Goal: Information Seeking & Learning: Learn about a topic

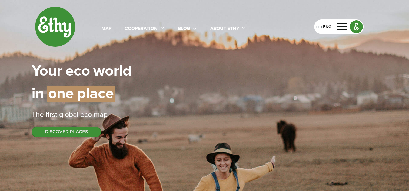
select select
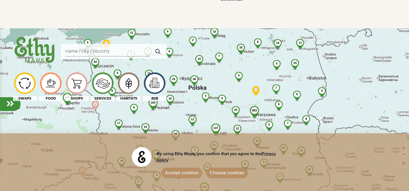
scroll to position [379, 0]
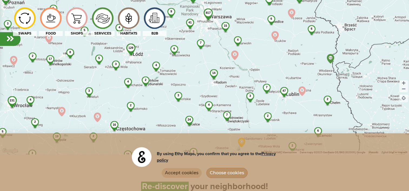
click at [180, 174] on button "Accept cookies" at bounding box center [181, 173] width 41 height 10
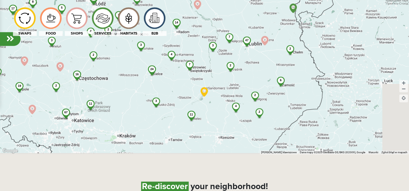
drag, startPoint x: 309, startPoint y: 107, endPoint x: 267, endPoint y: 48, distance: 71.9
click at [267, 48] on div "817 129 231 41 34 7 3 4 158 24 4 16 17 47 6 3 18 4 19 6 15 9 67 2 11 4 7 5 6 3 …" at bounding box center [204, 58] width 409 height 191
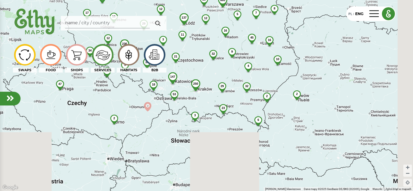
drag, startPoint x: 243, startPoint y: 127, endPoint x: 210, endPoint y: 43, distance: 89.8
click at [210, 43] on div "883 48 206 250 137 236 56 35 6 23 45 3 4 165 32 44 32 10 21 29 2 18 34 12 17 3 …" at bounding box center [206, 95] width 413 height 191
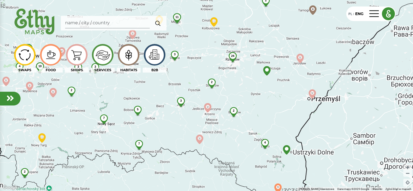
drag, startPoint x: 247, startPoint y: 76, endPoint x: 247, endPoint y: 97, distance: 21.6
click at [247, 97] on div "226 7 24 2 2 7 9 11 2 2 5 10 4 4 3 3 3 3 2 2" at bounding box center [206, 95] width 413 height 191
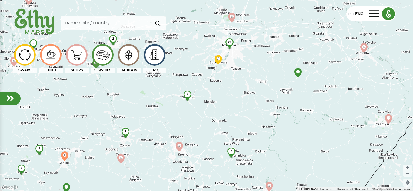
click at [229, 42] on span "22" at bounding box center [229, 42] width 3 height 3
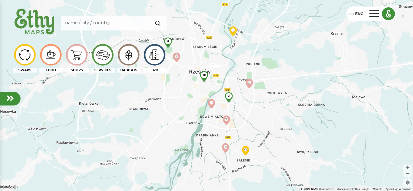
click at [204, 77] on div "10" at bounding box center [204, 75] width 15 height 8
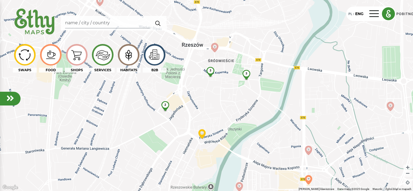
click at [209, 72] on div "3 2 3" at bounding box center [206, 95] width 413 height 191
click at [210, 71] on span "3" at bounding box center [211, 70] width 2 height 3
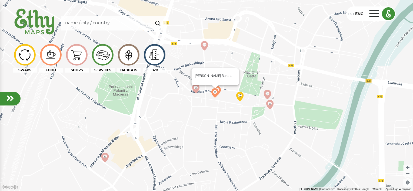
click at [216, 91] on img at bounding box center [214, 92] width 9 height 9
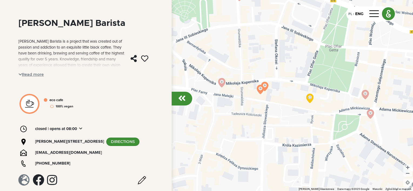
scroll to position [60, 0]
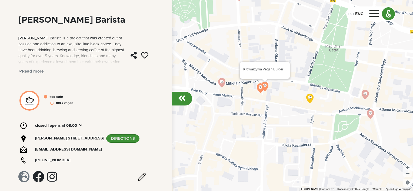
click at [266, 86] on img at bounding box center [264, 86] width 9 height 9
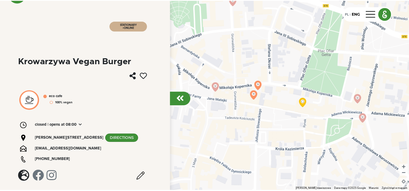
scroll to position [19, 0]
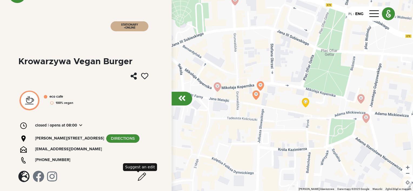
click at [140, 175] on img at bounding box center [142, 177] width 8 height 8
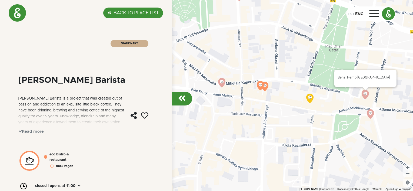
click at [366, 93] on img at bounding box center [365, 94] width 9 height 9
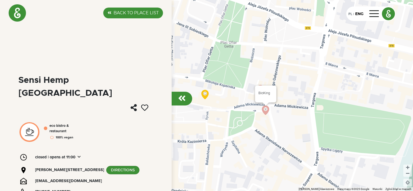
click at [265, 110] on img at bounding box center [265, 110] width 9 height 9
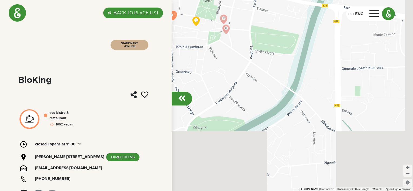
drag, startPoint x: 249, startPoint y: 123, endPoint x: 200, endPoint y: 48, distance: 89.9
click at [200, 48] on div "Aby korzystać z interfejsu, używaj klawiszy strzałek." at bounding box center [206, 95] width 413 height 191
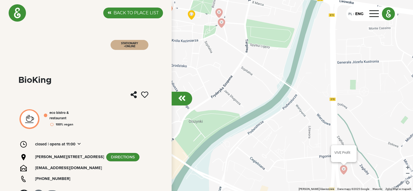
click at [342, 170] on img at bounding box center [343, 169] width 9 height 9
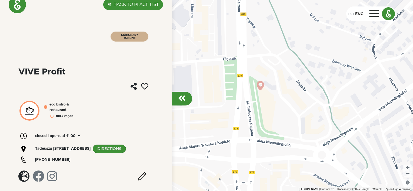
scroll to position [14, 0]
click at [93, 150] on link "DIRECTIONS" at bounding box center [109, 149] width 33 height 8
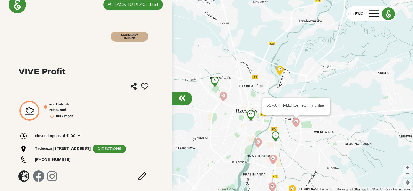
click at [297, 124] on img at bounding box center [296, 122] width 9 height 9
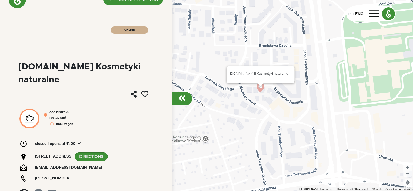
click at [259, 88] on img at bounding box center [260, 90] width 9 height 9
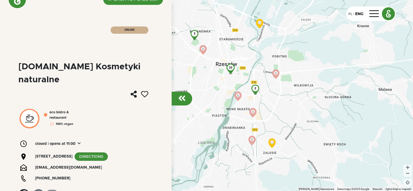
drag, startPoint x: 226, startPoint y: 121, endPoint x: 280, endPoint y: 93, distance: 61.0
click at [281, 93] on div "10 3 2" at bounding box center [206, 95] width 413 height 191
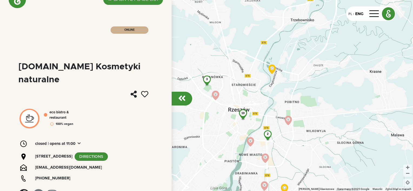
drag, startPoint x: 267, startPoint y: 88, endPoint x: 277, endPoint y: 138, distance: 51.6
click at [277, 138] on div "10 3 2" at bounding box center [206, 95] width 413 height 191
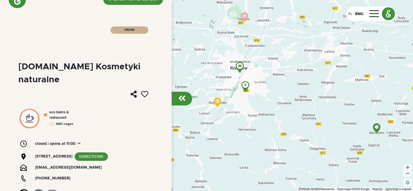
drag, startPoint x: 252, startPoint y: 134, endPoint x: 250, endPoint y: 76, distance: 58.2
click at [250, 81] on div "2" at bounding box center [245, 84] width 14 height 7
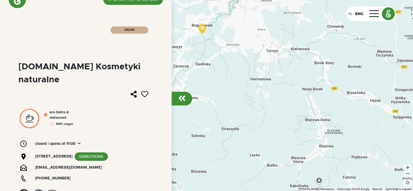
drag, startPoint x: 262, startPoint y: 128, endPoint x: 325, endPoint y: 77, distance: 81.1
click at [325, 77] on div "10 6 4" at bounding box center [206, 95] width 413 height 191
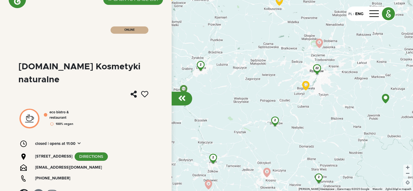
click at [274, 120] on span "2" at bounding box center [275, 120] width 2 height 3
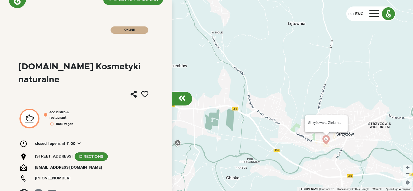
click at [326, 140] on img at bounding box center [326, 139] width 9 height 9
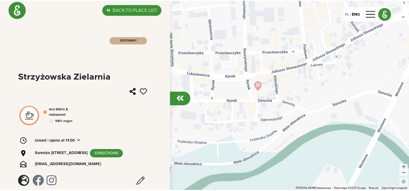
scroll to position [0, 0]
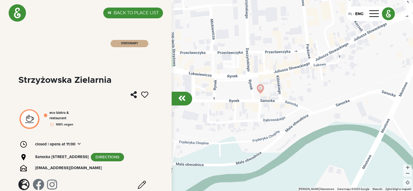
click at [134, 10] on label "BACK TO PLACE LIST" at bounding box center [136, 13] width 45 height 6
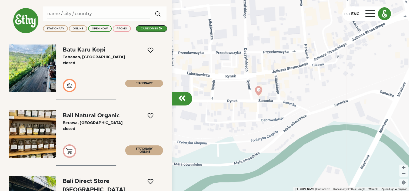
click at [65, 12] on input "Search" at bounding box center [98, 14] width 102 height 10
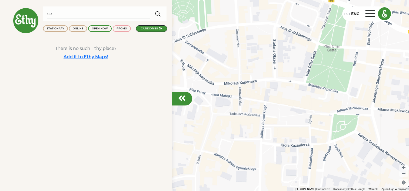
type input "s"
click at [148, 29] on div "categories" at bounding box center [149, 29] width 17 height 4
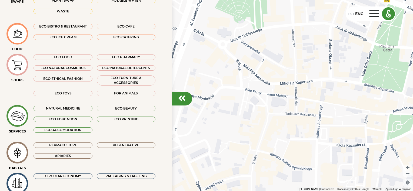
scroll to position [81, 0]
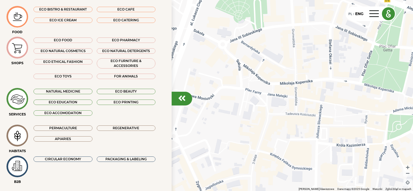
click at [72, 114] on div "ECO ACCOMODATION" at bounding box center [63, 113] width 59 height 5
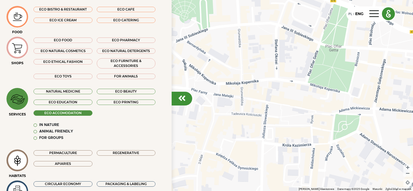
click at [35, 125] on em at bounding box center [36, 126] width 4 height 4
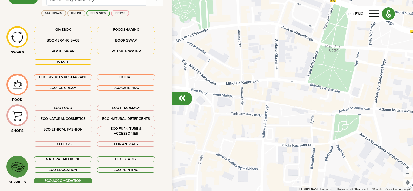
scroll to position [0, 0]
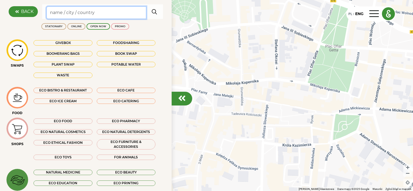
click at [91, 12] on input "Search" at bounding box center [97, 12] width 100 height 12
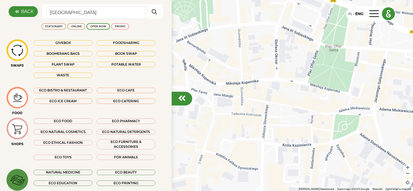
click at [150, 10] on img "button" at bounding box center [155, 11] width 10 height 11
click at [151, 11] on img "button" at bounding box center [155, 11] width 10 height 11
drag, startPoint x: 69, startPoint y: 12, endPoint x: 34, endPoint y: 13, distance: 34.9
click at [34, 13] on div "BACK poland" at bounding box center [86, 11] width 154 height 15
type input "Poland"
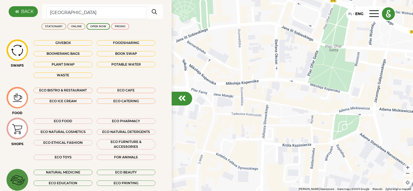
click at [152, 11] on img "button" at bounding box center [155, 11] width 10 height 11
click at [22, 12] on label "BACK" at bounding box center [27, 11] width 12 height 6
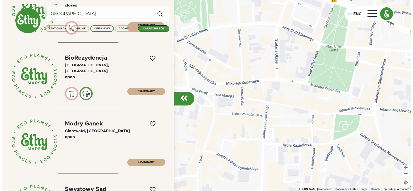
scroll to position [324, 0]
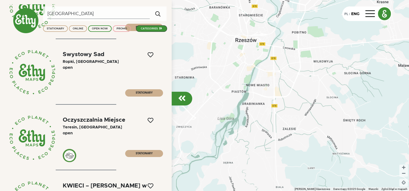
drag, startPoint x: 297, startPoint y: 131, endPoint x: 278, endPoint y: 70, distance: 64.4
click at [278, 70] on div at bounding box center [204, 95] width 409 height 191
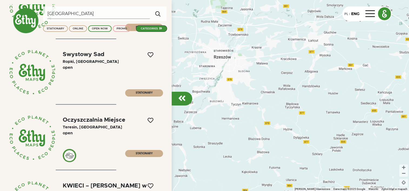
drag, startPoint x: 340, startPoint y: 120, endPoint x: 257, endPoint y: 98, distance: 86.6
click at [257, 98] on div at bounding box center [204, 95] width 409 height 191
click at [362, 116] on img at bounding box center [360, 116] width 9 height 9
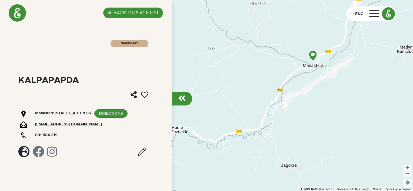
drag, startPoint x: 247, startPoint y: 110, endPoint x: 311, endPoint y: 78, distance: 71.8
click at [311, 77] on div at bounding box center [206, 95] width 413 height 191
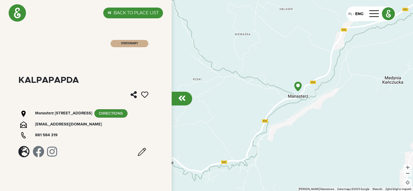
drag, startPoint x: 256, startPoint y: 66, endPoint x: 240, endPoint y: 101, distance: 39.0
click at [240, 101] on div at bounding box center [206, 95] width 413 height 191
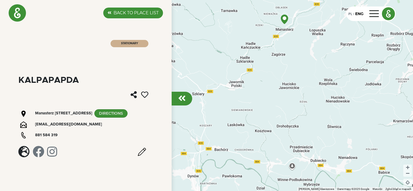
drag, startPoint x: 225, startPoint y: 126, endPoint x: 267, endPoint y: 41, distance: 94.9
click at [267, 41] on div at bounding box center [206, 95] width 413 height 191
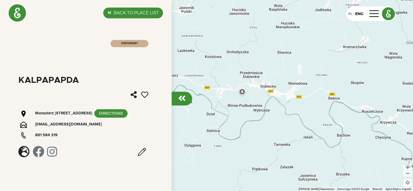
drag, startPoint x: 291, startPoint y: 124, endPoint x: 241, endPoint y: 49, distance: 90.1
click at [241, 49] on div at bounding box center [206, 95] width 413 height 191
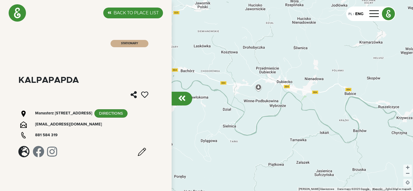
drag, startPoint x: 263, startPoint y: 56, endPoint x: 266, endPoint y: 54, distance: 3.8
click at [266, 54] on div at bounding box center [206, 95] width 413 height 191
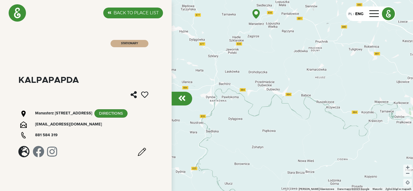
drag, startPoint x: 244, startPoint y: 43, endPoint x: 248, endPoint y: 62, distance: 18.9
click at [248, 62] on div at bounding box center [206, 95] width 413 height 191
click at [122, 12] on label "BACK TO PLACE LIST" at bounding box center [136, 13] width 45 height 6
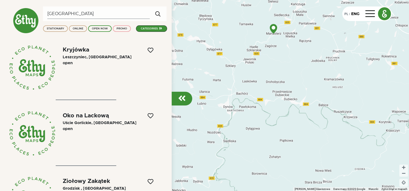
drag, startPoint x: 239, startPoint y: 55, endPoint x: 260, endPoint y: 66, distance: 22.9
click at [260, 66] on div at bounding box center [204, 95] width 409 height 191
click at [185, 94] on div at bounding box center [182, 99] width 21 height 14
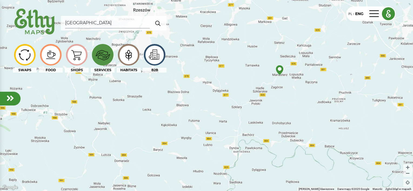
drag, startPoint x: 278, startPoint y: 77, endPoint x: 282, endPoint y: 119, distance: 42.4
click at [282, 119] on div at bounding box center [206, 95] width 413 height 191
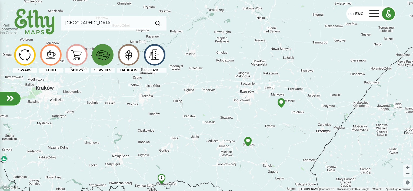
click at [128, 59] on img at bounding box center [129, 54] width 18 height 17
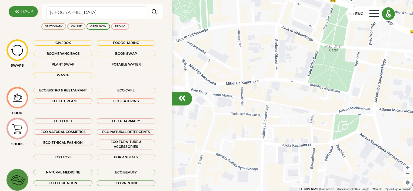
click at [181, 102] on em at bounding box center [182, 98] width 8 height 9
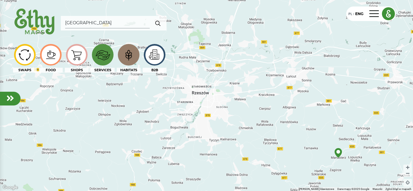
click at [132, 58] on img at bounding box center [129, 54] width 18 height 17
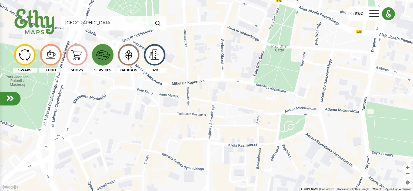
click at [132, 58] on img at bounding box center [129, 54] width 18 height 17
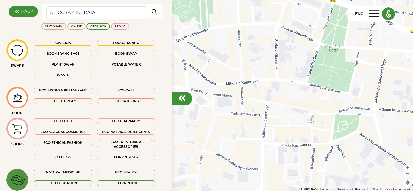
click at [181, 99] on em at bounding box center [182, 98] width 8 height 9
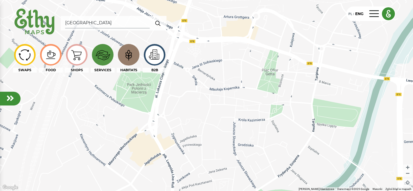
click at [105, 59] on img at bounding box center [103, 55] width 18 height 18
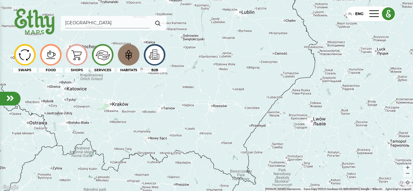
drag, startPoint x: 200, startPoint y: 72, endPoint x: 244, endPoint y: 131, distance: 73.6
click at [244, 131] on div at bounding box center [206, 95] width 413 height 191
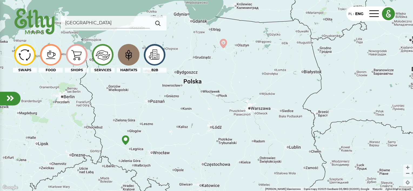
drag, startPoint x: 217, startPoint y: 65, endPoint x: 239, endPoint y: 103, distance: 43.5
click at [239, 103] on div at bounding box center [206, 95] width 413 height 191
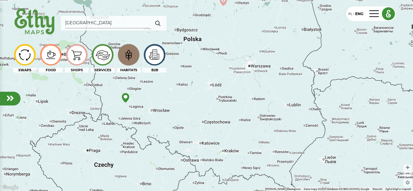
drag, startPoint x: 215, startPoint y: 121, endPoint x: 180, endPoint y: 85, distance: 50.3
click at [213, 75] on div at bounding box center [206, 95] width 413 height 191
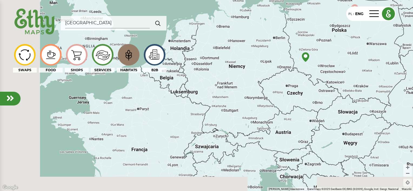
drag, startPoint x: 92, startPoint y: 121, endPoint x: 246, endPoint y: 77, distance: 160.6
click at [246, 77] on div at bounding box center [206, 95] width 413 height 191
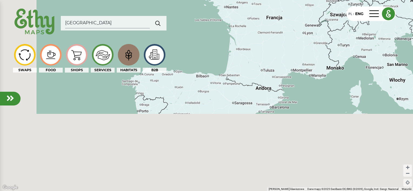
drag, startPoint x: 184, startPoint y: 135, endPoint x: 316, endPoint y: 5, distance: 186.1
click at [316, 5] on div at bounding box center [206, 95] width 413 height 191
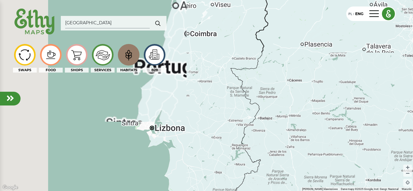
drag, startPoint x: 134, startPoint y: 129, endPoint x: 263, endPoint y: 79, distance: 138.6
click at [263, 79] on div at bounding box center [206, 95] width 413 height 191
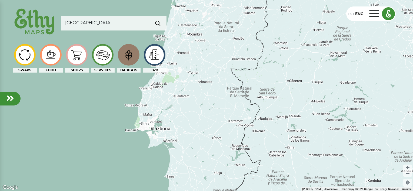
click at [131, 49] on img at bounding box center [129, 54] width 18 height 17
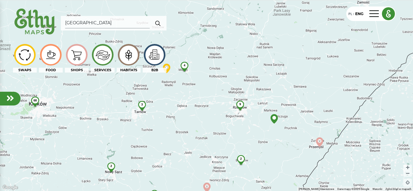
drag, startPoint x: 243, startPoint y: 58, endPoint x: 243, endPoint y: 118, distance: 59.5
click at [243, 118] on div "68 9 2 2 3 4 2" at bounding box center [206, 95] width 413 height 191
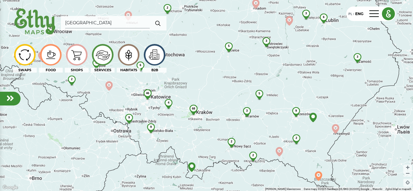
drag, startPoint x: 228, startPoint y: 79, endPoint x: 283, endPoint y: 100, distance: 59.2
click at [283, 100] on div "3 53 5 68 9 6 2 46 2 3 9 9 2 3 3 5 6 4 2 3 2" at bounding box center [206, 95] width 413 height 191
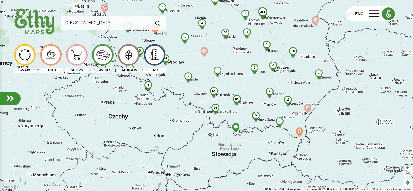
drag, startPoint x: 147, startPoint y: 122, endPoint x: 324, endPoint y: 79, distance: 182.5
click at [324, 79] on div "283 38 14 10 2 54 55 6 68 11 12 4 4 54 6 15 5 3 7 5 5 2 3 3 3 5 2 5 2" at bounding box center [206, 95] width 413 height 191
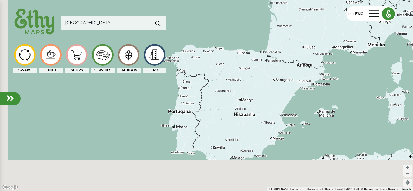
drag, startPoint x: 217, startPoint y: 120, endPoint x: 304, endPoint y: -12, distance: 158.3
click at [304, 0] on html "PL | ENG Poland SWAPS FOOD SHOPS SERVICES HABITATS B2B ← Przesuń w lewo → Przes…" at bounding box center [206, 95] width 413 height 191
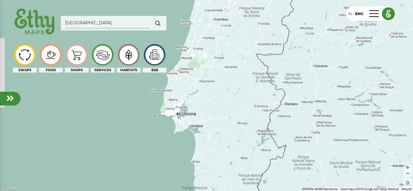
drag, startPoint x: 220, startPoint y: 48, endPoint x: 277, endPoint y: 126, distance: 96.7
click at [281, 128] on div at bounding box center [206, 95] width 413 height 191
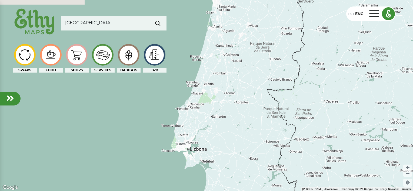
drag, startPoint x: 247, startPoint y: 82, endPoint x: 257, endPoint y: 118, distance: 37.6
click at [257, 118] on div at bounding box center [206, 95] width 413 height 191
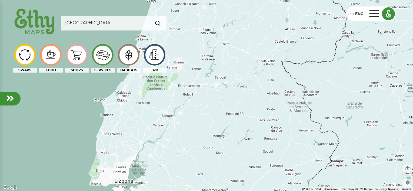
drag, startPoint x: 103, startPoint y: 29, endPoint x: 99, endPoint y: 28, distance: 3.9
click at [102, 28] on div "Poland" at bounding box center [114, 23] width 106 height 15
click at [92, 25] on input "Poland" at bounding box center [107, 23] width 85 height 10
type input "P"
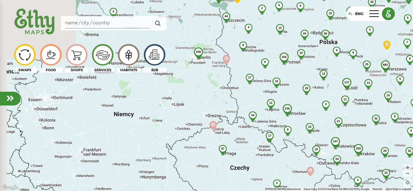
drag, startPoint x: 221, startPoint y: 71, endPoint x: 361, endPoint y: 51, distance: 140.7
click at [360, 51] on div "9" at bounding box center [353, 52] width 14 height 7
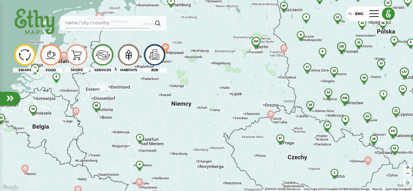
drag, startPoint x: 243, startPoint y: 104, endPoint x: 324, endPoint y: 47, distance: 99.4
click at [323, 48] on div "883 48 206 250 137 236 56 35 6 23 45 3 4 165 32 44 32 10 21 29 2 18 34 12 17 3 …" at bounding box center [206, 95] width 413 height 191
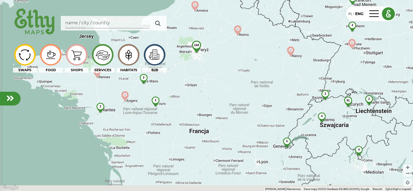
drag, startPoint x: 221, startPoint y: 103, endPoint x: 318, endPoint y: 37, distance: 118.1
click at [296, 47] on img at bounding box center [290, 51] width 9 height 9
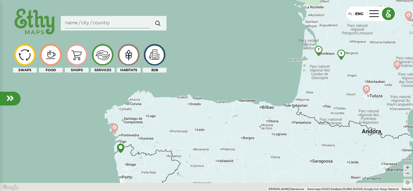
drag, startPoint x: 218, startPoint y: 93, endPoint x: 295, endPoint y: 10, distance: 113.8
click at [295, 10] on div "883 48 206 250 137 236 56 35 6 23 45 3 4 165 32 44 32 10 21 29 2 18 34 12 17 3 …" at bounding box center [206, 95] width 413 height 191
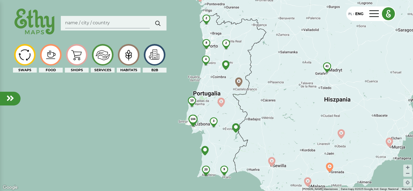
drag, startPoint x: 266, startPoint y: 44, endPoint x: 231, endPoint y: 47, distance: 34.7
click at [231, 47] on div "883 48 206 250 137 236 56 35 6 23 45 3 4 165 32 44 32 10 21 29 2 18 34 12 17 3 …" at bounding box center [206, 95] width 413 height 191
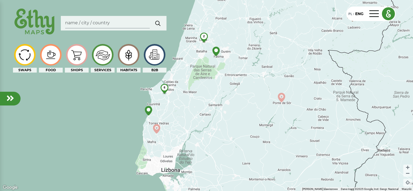
drag, startPoint x: 177, startPoint y: 151, endPoint x: 266, endPoint y: 75, distance: 116.8
click at [266, 75] on div "6 2 2 2" at bounding box center [206, 95] width 413 height 191
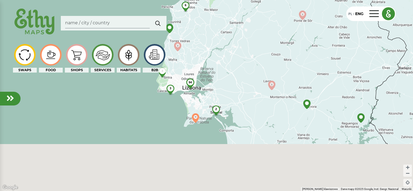
drag, startPoint x: 206, startPoint y: 167, endPoint x: 227, endPoint y: 72, distance: 97.2
click at [227, 72] on div "6 2 2 2 94 3 2 3" at bounding box center [206, 95] width 413 height 191
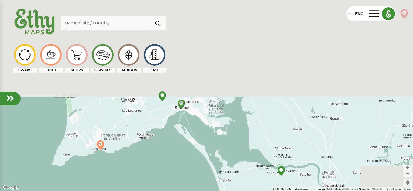
drag, startPoint x: 249, startPoint y: 63, endPoint x: 180, endPoint y: 200, distance: 153.5
click at [180, 191] on html "PL | ENG SWAPS FOOD SHOPS SERVICES HABITATS B2B ← Przesuń w lewo → Przesuń w pr…" at bounding box center [206, 95] width 413 height 191
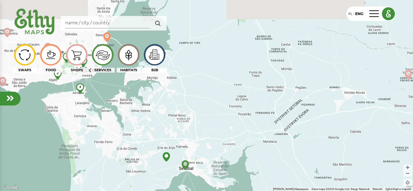
drag, startPoint x: 234, startPoint y: 96, endPoint x: 243, endPoint y: 140, distance: 44.4
click at [243, 140] on div "82 2 4 2 2" at bounding box center [206, 95] width 413 height 191
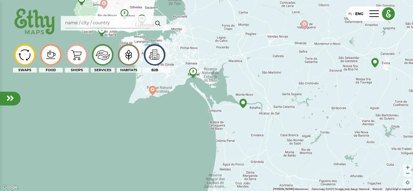
drag, startPoint x: 220, startPoint y: 131, endPoint x: 234, endPoint y: 60, distance: 72.5
click at [234, 60] on div "92 2 2 2 2" at bounding box center [206, 95] width 413 height 191
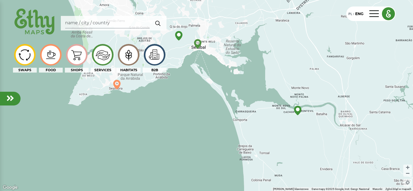
drag, startPoint x: 214, startPoint y: 95, endPoint x: 250, endPoint y: 131, distance: 50.9
click at [250, 131] on div at bounding box center [206, 95] width 413 height 191
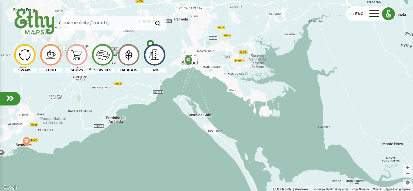
drag, startPoint x: 247, startPoint y: 71, endPoint x: 268, endPoint y: 147, distance: 78.5
click at [268, 147] on div at bounding box center [206, 95] width 413 height 191
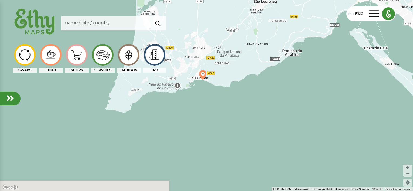
drag, startPoint x: 87, startPoint y: 117, endPoint x: 265, endPoint y: 49, distance: 190.8
click at [265, 49] on div at bounding box center [206, 95] width 413 height 191
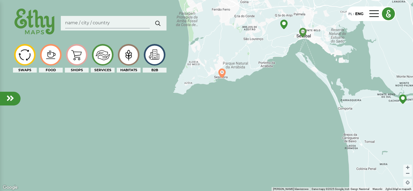
drag, startPoint x: 216, startPoint y: 54, endPoint x: 193, endPoint y: 131, distance: 80.3
click at [193, 130] on div at bounding box center [206, 95] width 413 height 191
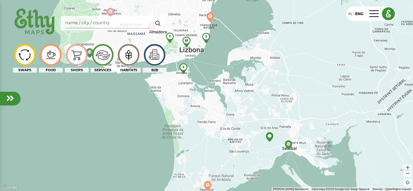
drag, startPoint x: 207, startPoint y: 83, endPoint x: 222, endPoint y: 115, distance: 35.0
click at [222, 115] on div "82 2 4 2 2" at bounding box center [206, 95] width 413 height 191
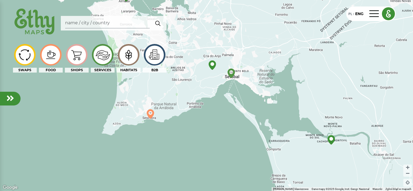
drag, startPoint x: 259, startPoint y: 108, endPoint x: 200, endPoint y: 30, distance: 97.5
click at [200, 30] on div "82 2 4 2 2 2" at bounding box center [206, 95] width 413 height 191
click at [85, 25] on input "Search" at bounding box center [107, 23] width 85 height 10
type input "palmela"
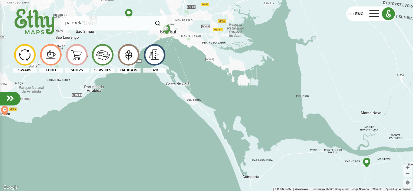
drag, startPoint x: 295, startPoint y: 94, endPoint x: 197, endPoint y: 51, distance: 107.0
click at [198, 51] on div at bounding box center [206, 95] width 413 height 191
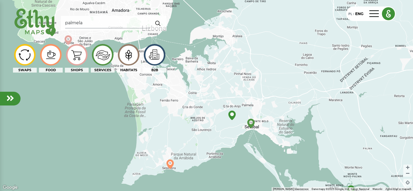
drag, startPoint x: 284, startPoint y: 30, endPoint x: 310, endPoint y: 111, distance: 85.4
click at [310, 111] on div at bounding box center [206, 95] width 413 height 191
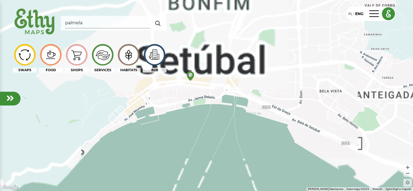
drag, startPoint x: 153, startPoint y: 133, endPoint x: 308, endPoint y: 59, distance: 171.3
click at [308, 60] on div at bounding box center [206, 95] width 413 height 191
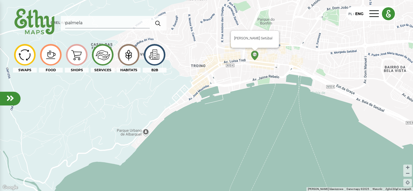
click at [255, 55] on img at bounding box center [254, 55] width 9 height 9
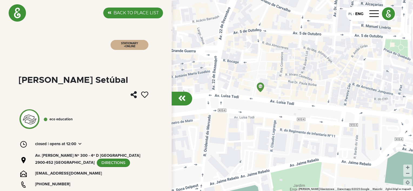
click at [122, 15] on label "BACK TO PLACE LIST" at bounding box center [136, 13] width 45 height 6
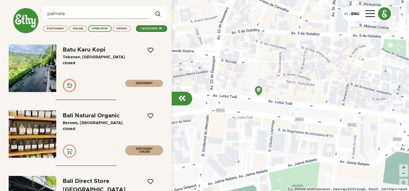
click at [73, 14] on input "palmela" at bounding box center [98, 14] width 102 height 10
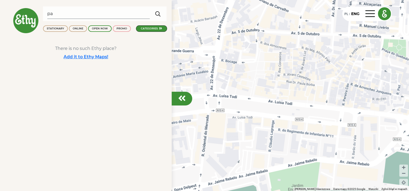
type input "p"
click at [159, 13] on img "button" at bounding box center [158, 13] width 10 height 11
click at [72, 12] on input "tribodar" at bounding box center [98, 14] width 102 height 10
type input "tribodar"
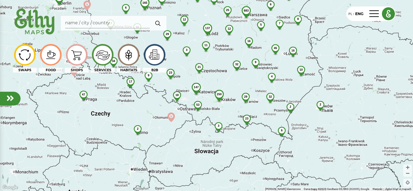
drag, startPoint x: 305, startPoint y: 158, endPoint x: 295, endPoint y: 85, distance: 73.4
click at [295, 85] on div "883 48 206 250 137 236 56 35 6 23 45 3 4 165 32 44 32 10 21 29 2 18 34 12 17 3 …" at bounding box center [206, 95] width 413 height 191
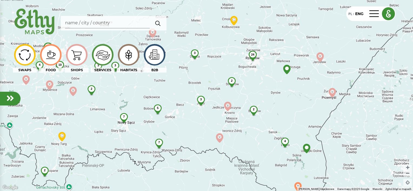
drag, startPoint x: 261, startPoint y: 73, endPoint x: 282, endPoint y: 120, distance: 50.8
click at [282, 120] on div "226 7 24 2 2 7 9 5 10 4 4 3 3 3 3 2 2" at bounding box center [206, 95] width 413 height 191
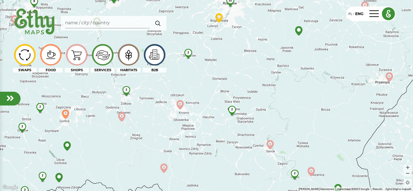
drag, startPoint x: 262, startPoint y: 85, endPoint x: 279, endPoint y: 122, distance: 40.2
click at [279, 122] on div "2 22 2 8 2 2 2 2 2 2 3" at bounding box center [206, 95] width 413 height 191
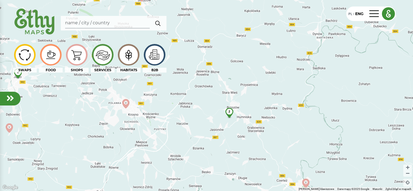
click at [227, 112] on div "2" at bounding box center [229, 111] width 14 height 7
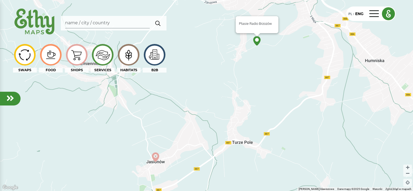
click at [257, 43] on img at bounding box center [256, 40] width 9 height 9
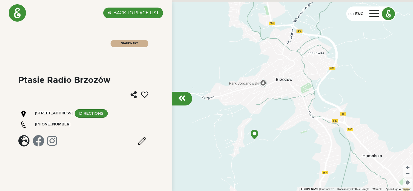
drag, startPoint x: 220, startPoint y: 61, endPoint x: 203, endPoint y: 121, distance: 62.9
click at [203, 121] on div at bounding box center [206, 95] width 413 height 191
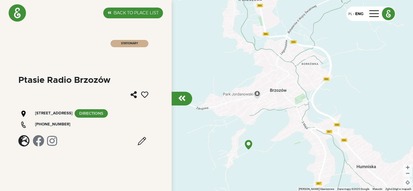
click at [115, 11] on label "BACK TO PLACE LIST" at bounding box center [136, 13] width 45 height 6
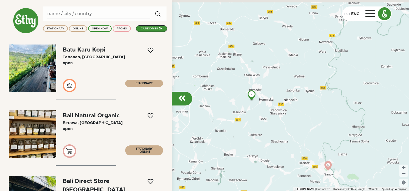
drag, startPoint x: 277, startPoint y: 65, endPoint x: 256, endPoint y: 151, distance: 88.4
click at [256, 151] on div "2 2" at bounding box center [204, 95] width 409 height 191
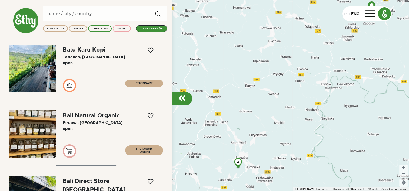
drag, startPoint x: 259, startPoint y: 145, endPoint x: 260, endPoint y: 112, distance: 33.3
click at [266, 112] on div "2 2 6" at bounding box center [204, 95] width 409 height 191
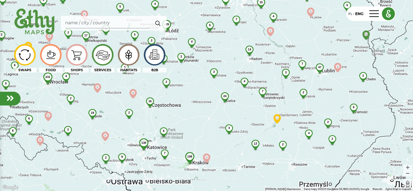
drag, startPoint x: 310, startPoint y: 158, endPoint x: 301, endPoint y: 88, distance: 70.1
click at [301, 89] on div "817 108 129 231 41 7 3 3 158 24 6 16 17 47 6 6 18 130 4 19 6 13 15 9 7 2 13 13 …" at bounding box center [206, 95] width 413 height 191
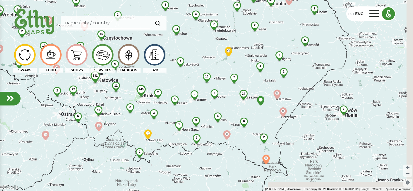
drag, startPoint x: 305, startPoint y: 133, endPoint x: 269, endPoint y: 106, distance: 45.2
click at [269, 106] on div "817 240 129 231 41 7 3 3 158 24 6 16 17 47 6 6 18 131 4 19 6 13 15 9 11 2 13 13…" at bounding box center [206, 95] width 413 height 191
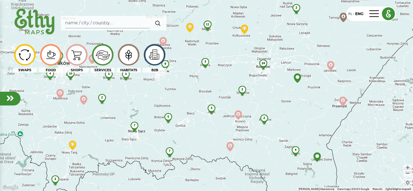
drag, startPoint x: 238, startPoint y: 116, endPoint x: 301, endPoint y: 134, distance: 65.2
click at [301, 134] on div "226 7 24 2 2 7 9 11 2 2 5 10 4 4 3 3 3 3 2 2" at bounding box center [206, 95] width 413 height 191
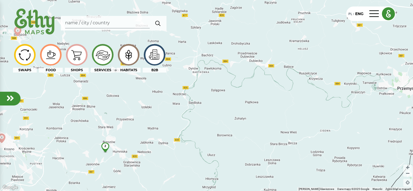
drag, startPoint x: 287, startPoint y: 94, endPoint x: 226, endPoint y: 135, distance: 73.8
click at [226, 135] on div "2" at bounding box center [206, 95] width 413 height 191
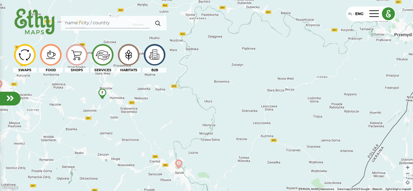
drag, startPoint x: 264, startPoint y: 137, endPoint x: 262, endPoint y: 80, distance: 57.1
click at [262, 80] on div "2" at bounding box center [206, 95] width 413 height 191
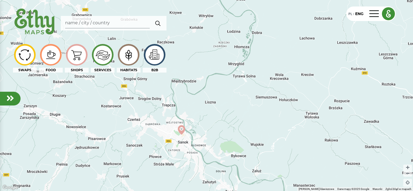
drag, startPoint x: 235, startPoint y: 144, endPoint x: 259, endPoint y: 71, distance: 76.3
click at [259, 71] on div at bounding box center [206, 95] width 413 height 191
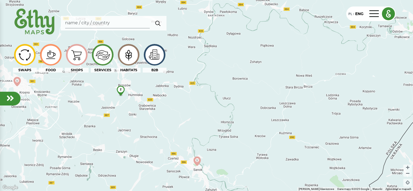
drag, startPoint x: 268, startPoint y: 82, endPoint x: 247, endPoint y: 137, distance: 58.9
click at [249, 136] on div "2 2" at bounding box center [206, 95] width 413 height 191
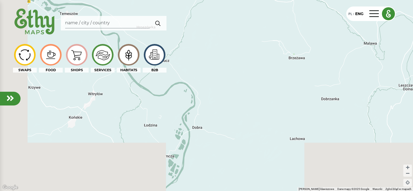
drag, startPoint x: 173, startPoint y: 135, endPoint x: 248, endPoint y: 78, distance: 94.0
click at [247, 79] on div at bounding box center [206, 95] width 413 height 191
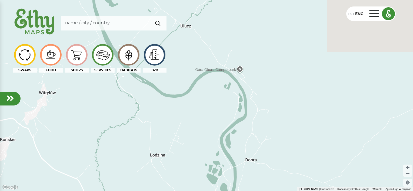
drag, startPoint x: 198, startPoint y: 104, endPoint x: 206, endPoint y: 157, distance: 53.8
click at [206, 157] on div at bounding box center [206, 95] width 413 height 191
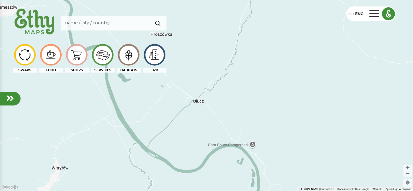
drag, startPoint x: 176, startPoint y: 118, endPoint x: 191, endPoint y: 157, distance: 41.8
click at [191, 157] on div at bounding box center [206, 95] width 413 height 191
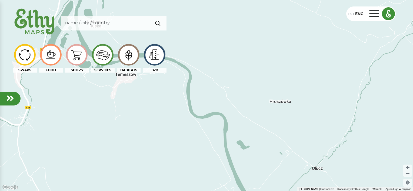
drag, startPoint x: 227, startPoint y: 120, endPoint x: 346, endPoint y: 181, distance: 134.1
click at [346, 181] on div at bounding box center [206, 95] width 413 height 191
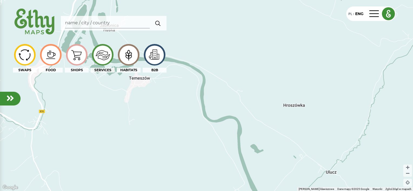
drag, startPoint x: 241, startPoint y: 128, endPoint x: 298, endPoint y: 152, distance: 62.0
click at [298, 153] on div at bounding box center [206, 95] width 413 height 191
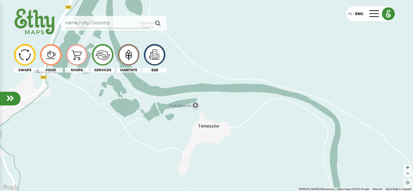
drag, startPoint x: 243, startPoint y: 112, endPoint x: 190, endPoint y: 80, distance: 62.1
click at [191, 81] on div at bounding box center [206, 95] width 413 height 191
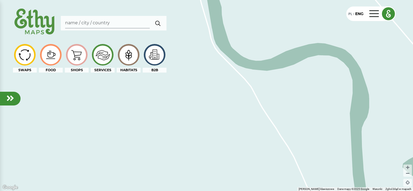
drag, startPoint x: 276, startPoint y: 140, endPoint x: 158, endPoint y: 32, distance: 160.0
click at [167, 35] on div at bounding box center [206, 95] width 413 height 191
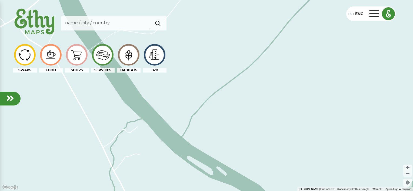
drag, startPoint x: 247, startPoint y: 122, endPoint x: 192, endPoint y: 12, distance: 123.4
click at [197, 25] on div at bounding box center [206, 95] width 413 height 191
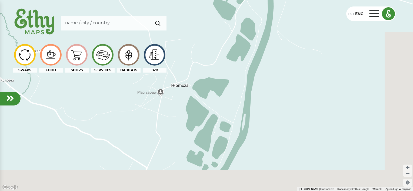
drag, startPoint x: 238, startPoint y: 123, endPoint x: 197, endPoint y: 16, distance: 115.2
click at [200, 18] on div at bounding box center [206, 95] width 413 height 191
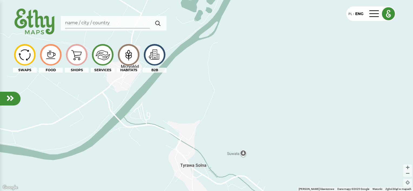
drag, startPoint x: 216, startPoint y: 64, endPoint x: 220, endPoint y: -13, distance: 76.9
click at [220, 0] on html "PL | ENG SWAPS FOOD SHOPS SERVICES HABITATS B2B ← Przesuń w lewo → Przesuń w pr…" at bounding box center [206, 95] width 413 height 191
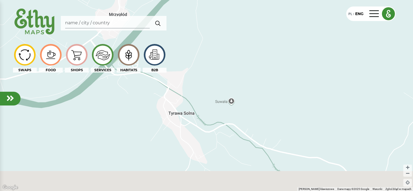
drag, startPoint x: 264, startPoint y: 85, endPoint x: 249, endPoint y: -4, distance: 90.3
click at [249, 0] on html "PL | ENG SWAPS FOOD SHOPS SERVICES HABITATS B2B ← Przesuń w lewo → Przesuń w pr…" at bounding box center [206, 95] width 413 height 191
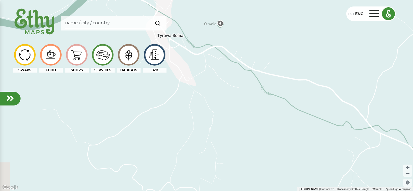
drag, startPoint x: 257, startPoint y: 52, endPoint x: 278, endPoint y: 126, distance: 77.6
click at [278, 126] on div at bounding box center [206, 95] width 413 height 191
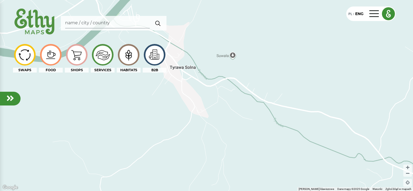
click at [234, 55] on div at bounding box center [206, 95] width 413 height 191
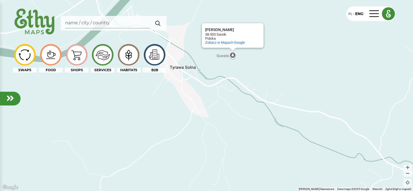
click at [232, 56] on div "Suwała Suwała 38-503 Sanok Polska Zobacz w Mapach Google" at bounding box center [206, 95] width 413 height 191
click at [277, 63] on div "Suwała Suwała 38-503 Sanok Polska Zobacz w Mapach Google" at bounding box center [206, 95] width 413 height 191
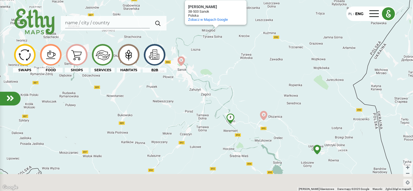
drag, startPoint x: 272, startPoint y: 136, endPoint x: 210, endPoint y: 80, distance: 84.4
click at [210, 80] on div "2 2 Suwała Suwała 38-503 Sanok Polska Zobacz w Mapach Google" at bounding box center [206, 95] width 413 height 191
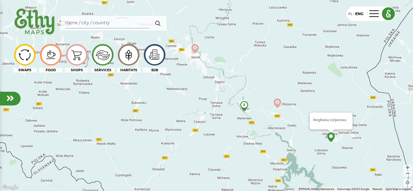
click at [331, 139] on img at bounding box center [330, 137] width 9 height 9
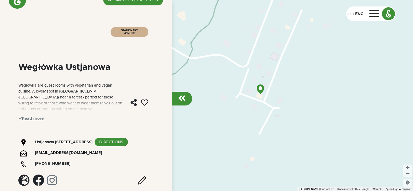
scroll to position [22, 0]
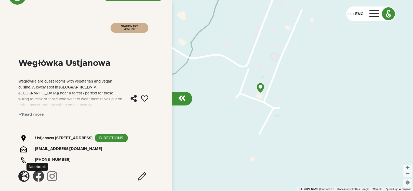
click at [41, 178] on em at bounding box center [39, 177] width 12 height 12
click at [24, 178] on em at bounding box center [23, 177] width 11 height 12
click at [42, 111] on span "Read more" at bounding box center [31, 115] width 26 height 8
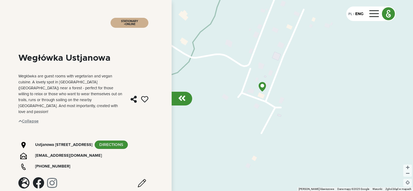
click at [234, 14] on div at bounding box center [206, 95] width 413 height 191
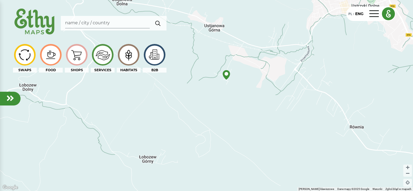
drag, startPoint x: 264, startPoint y: 43, endPoint x: 254, endPoint y: 134, distance: 91.1
click at [257, 130] on div at bounding box center [206, 95] width 413 height 191
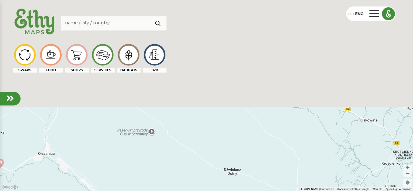
drag, startPoint x: 238, startPoint y: 56, endPoint x: 224, endPoint y: 191, distance: 136.2
click at [225, 188] on div at bounding box center [206, 95] width 413 height 191
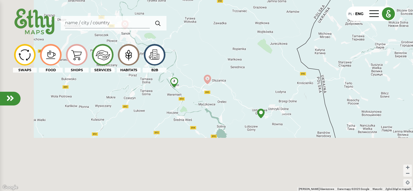
drag, startPoint x: 226, startPoint y: 155, endPoint x: 294, endPoint y: 17, distance: 154.2
click at [293, 21] on div "2 2" at bounding box center [206, 95] width 413 height 191
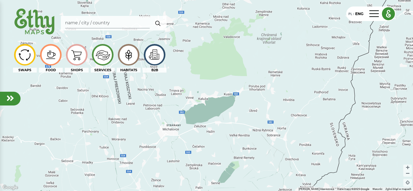
drag, startPoint x: 224, startPoint y: 103, endPoint x: 221, endPoint y: 22, distance: 80.9
click at [221, 22] on div "2 2" at bounding box center [206, 95] width 413 height 191
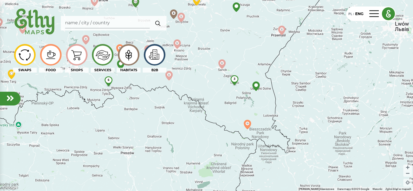
drag, startPoint x: 256, startPoint y: 64, endPoint x: 216, endPoint y: 158, distance: 102.5
click at [216, 158] on div "6 2 3" at bounding box center [206, 95] width 413 height 191
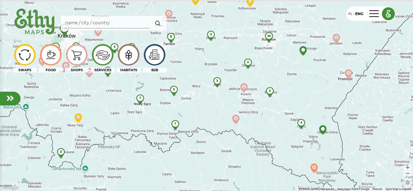
drag, startPoint x: 171, startPoint y: 115, endPoint x: 237, endPoint y: 154, distance: 76.3
click at [237, 154] on div "7 2 4 225 24 2 7 9 2 5 10 4 3 3 3 3 2 2" at bounding box center [206, 95] width 413 height 191
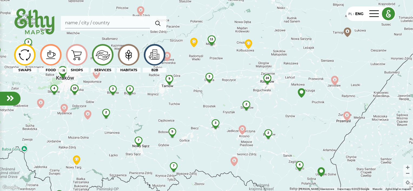
drag, startPoint x: 247, startPoint y: 111, endPoint x: 244, endPoint y: 151, distance: 40.4
click at [245, 153] on div "7 2 4 226 24 2 7 9 2 5 10 4 3 3 3 3 2 2 14 6 11 5 3 2" at bounding box center [206, 95] width 413 height 191
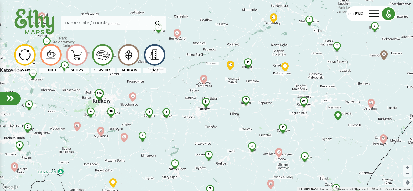
drag, startPoint x: 292, startPoint y: 130, endPoint x: 331, endPoint y: 155, distance: 46.9
click at [331, 155] on div "7 2 4 226 24 2 7 9 2 5 10 4 3 3 3 3 2 2 14 6 11 5 3 2 3 2 4 2 2" at bounding box center [206, 95] width 413 height 191
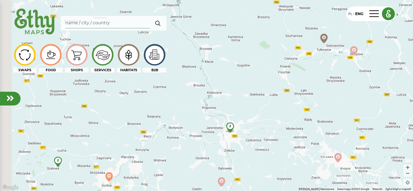
drag, startPoint x: 244, startPoint y: 136, endPoint x: 304, endPoint y: 90, distance: 75.9
click at [304, 90] on div "16 5 2 2 2 3" at bounding box center [206, 95] width 413 height 191
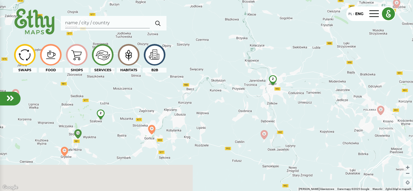
drag, startPoint x: 249, startPoint y: 109, endPoint x: 298, endPoint y: 62, distance: 68.3
click at [298, 62] on div "16 5 2 2 2 3" at bounding box center [206, 95] width 413 height 191
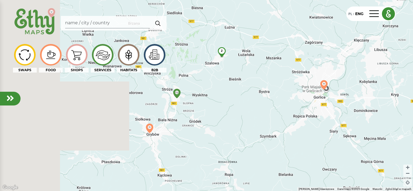
drag, startPoint x: 98, startPoint y: 134, endPoint x: 249, endPoint y: 103, distance: 153.7
click at [249, 103] on div "2 2" at bounding box center [206, 95] width 413 height 191
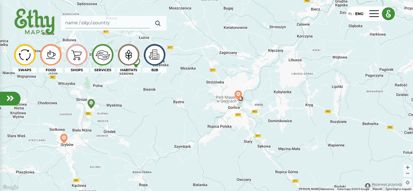
drag, startPoint x: 257, startPoint y: 100, endPoint x: 171, endPoint y: 110, distance: 86.9
click at [171, 110] on div "2 2" at bounding box center [206, 95] width 413 height 191
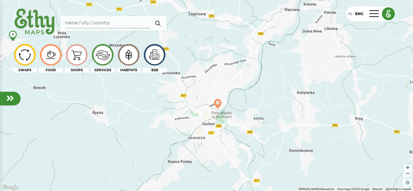
drag, startPoint x: 294, startPoint y: 85, endPoint x: 196, endPoint y: 146, distance: 115.7
click at [201, 145] on div "2" at bounding box center [206, 95] width 413 height 191
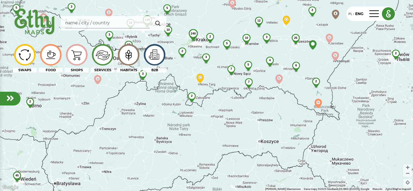
drag, startPoint x: 246, startPoint y: 30, endPoint x: 249, endPoint y: 104, distance: 74.2
click at [251, 104] on div "240 7 25 6 5 2 118 19 43 7 10 12 45 10 3 2 3 2 5 2 5 2 18 3 4 2 5 3 3 4 2" at bounding box center [206, 95] width 413 height 191
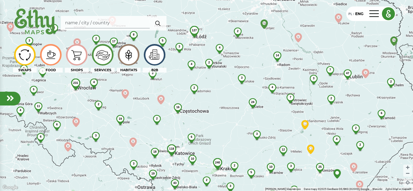
drag, startPoint x: 245, startPoint y: 37, endPoint x: 266, endPoint y: 82, distance: 49.7
click at [266, 82] on div "240 7 25 6 6 2 118 19 43 7 10 12 45 10 2 3 2 3 4 6 2 5 2 18 3 3 4 2 5 3 3 4 2 1…" at bounding box center [206, 95] width 413 height 191
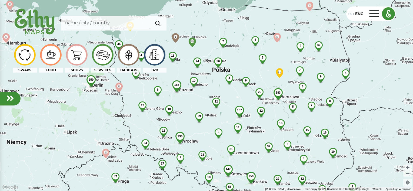
drag, startPoint x: 272, startPoint y: 42, endPoint x: 292, endPoint y: 100, distance: 61.6
click at [292, 100] on div "883 250 137 236 56 6 23 45 3 4 165 32 44 32 10 21 29 32 12 17 3 34 147 11 23 53…" at bounding box center [206, 95] width 413 height 191
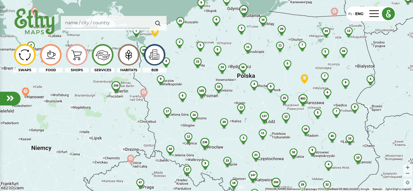
drag, startPoint x: 252, startPoint y: 87, endPoint x: 280, endPoint y: 93, distance: 28.9
click at [280, 93] on div "883 250 137 236 56 6 23 45 3 4 165 32 44 32 10 21 29 34 12 17 3 34 147 11 23 53…" at bounding box center [206, 95] width 413 height 191
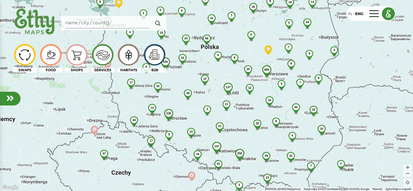
drag, startPoint x: 299, startPoint y: 79, endPoint x: 251, endPoint y: 49, distance: 56.6
click at [252, 49] on div "883 54 206 250 137 236 56 35 23 45 3 4 165 32 44 32 10 21 29 2 18 34 12 17 3 34…" at bounding box center [206, 95] width 413 height 191
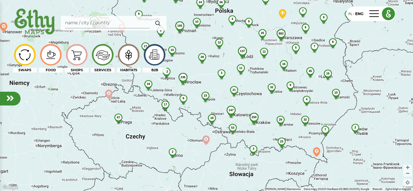
drag, startPoint x: 233, startPoint y: 87, endPoint x: 277, endPoint y: 52, distance: 56.5
click at [277, 52] on div "883 54 206 250 137 236 56 35 23 45 3 4 165 32 44 32 10 21 29 2 18 34 12 17 3 34…" at bounding box center [206, 95] width 413 height 191
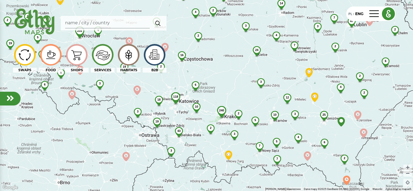
drag, startPoint x: 280, startPoint y: 136, endPoint x: 240, endPoint y: 89, distance: 62.0
click at [241, 90] on div "248 240 129 231 40 7 7 3 24 25 6 16 17 47 6 6 6 19 118 4 19 19 43 7 10 6 15 12 …" at bounding box center [206, 95] width 413 height 191
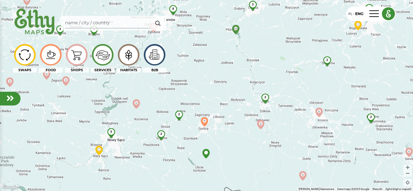
drag, startPoint x: 254, startPoint y: 61, endPoint x: 266, endPoint y: 12, distance: 50.8
click at [266, 13] on div "22 2 5 8 2 3 2 2 2 3 2" at bounding box center [206, 95] width 413 height 191
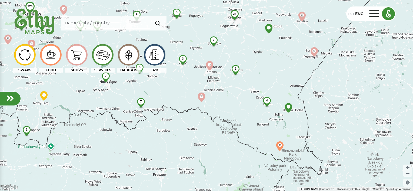
drag, startPoint x: 253, startPoint y: 106, endPoint x: 171, endPoint y: 92, distance: 83.7
click at [171, 92] on div "226 7 24 2 2 83 10 26 31 7 9 6 9 11 3 5 3 3 5 10 4 4 4 3 3 3 3 2 2 2" at bounding box center [206, 95] width 413 height 191
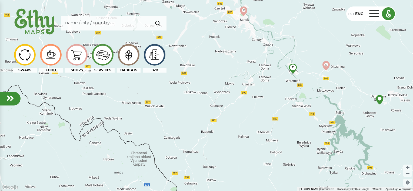
drag, startPoint x: 309, startPoint y: 94, endPoint x: 231, endPoint y: 106, distance: 79.1
click at [233, 105] on div "2" at bounding box center [206, 95] width 413 height 191
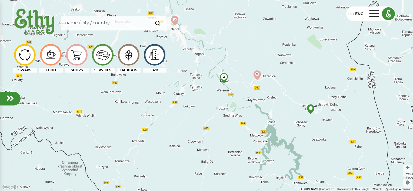
click at [224, 78] on span "2" at bounding box center [224, 76] width 2 height 3
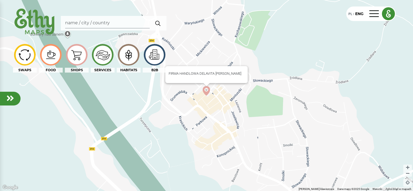
click at [204, 91] on img at bounding box center [206, 90] width 9 height 9
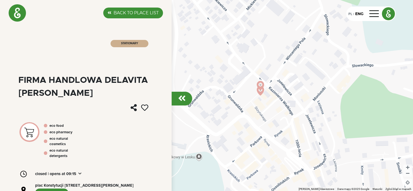
click at [186, 98] on div at bounding box center [182, 99] width 21 height 14
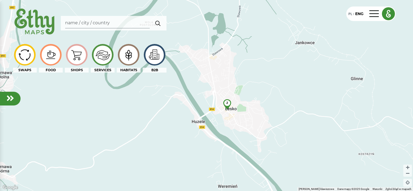
drag, startPoint x: 213, startPoint y: 64, endPoint x: 223, endPoint y: 152, distance: 88.4
click at [226, 149] on div "2" at bounding box center [206, 95] width 413 height 191
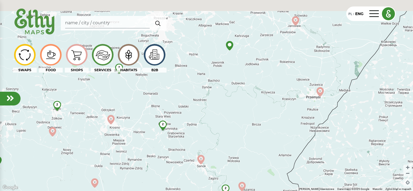
drag, startPoint x: 246, startPoint y: 56, endPoint x: 247, endPoint y: 117, distance: 60.9
click at [247, 117] on div "2 2 2 2" at bounding box center [206, 95] width 413 height 191
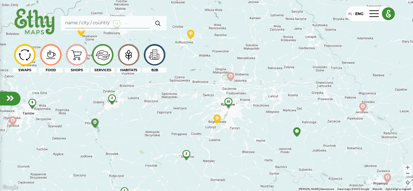
drag, startPoint x: 214, startPoint y: 110, endPoint x: 242, endPoint y: 158, distance: 55.7
click at [242, 158] on div "22 2 8 11 3 2 2 2" at bounding box center [206, 95] width 413 height 191
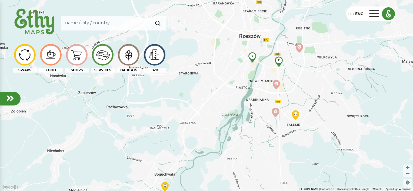
drag, startPoint x: 275, startPoint y: 66, endPoint x: 236, endPoint y: 143, distance: 86.8
click at [241, 142] on div "9 2" at bounding box center [206, 95] width 413 height 191
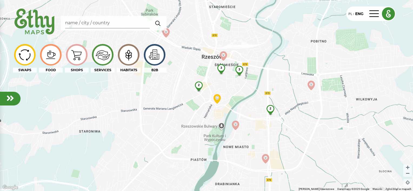
drag, startPoint x: 251, startPoint y: 80, endPoint x: 202, endPoint y: 189, distance: 120.1
click at [202, 186] on div "3 2 2 3" at bounding box center [206, 95] width 413 height 191
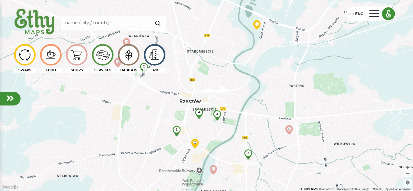
click at [176, 130] on span "2" at bounding box center [177, 129] width 2 height 3
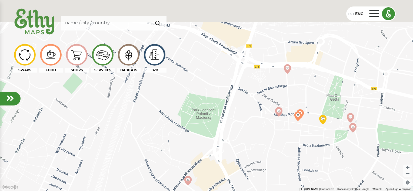
drag, startPoint x: 269, startPoint y: 42, endPoint x: 250, endPoint y: 116, distance: 75.9
click at [250, 116] on div at bounding box center [206, 95] width 413 height 191
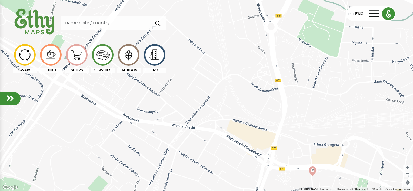
drag, startPoint x: 268, startPoint y: 74, endPoint x: 294, endPoint y: 177, distance: 106.7
click at [294, 177] on div at bounding box center [206, 95] width 413 height 191
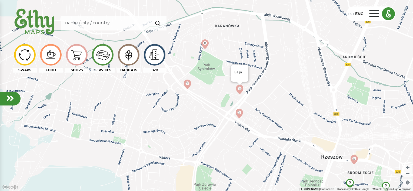
click at [240, 88] on img at bounding box center [239, 89] width 9 height 9
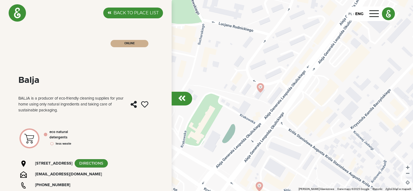
scroll to position [31, 0]
